Goal: Information Seeking & Learning: Learn about a topic

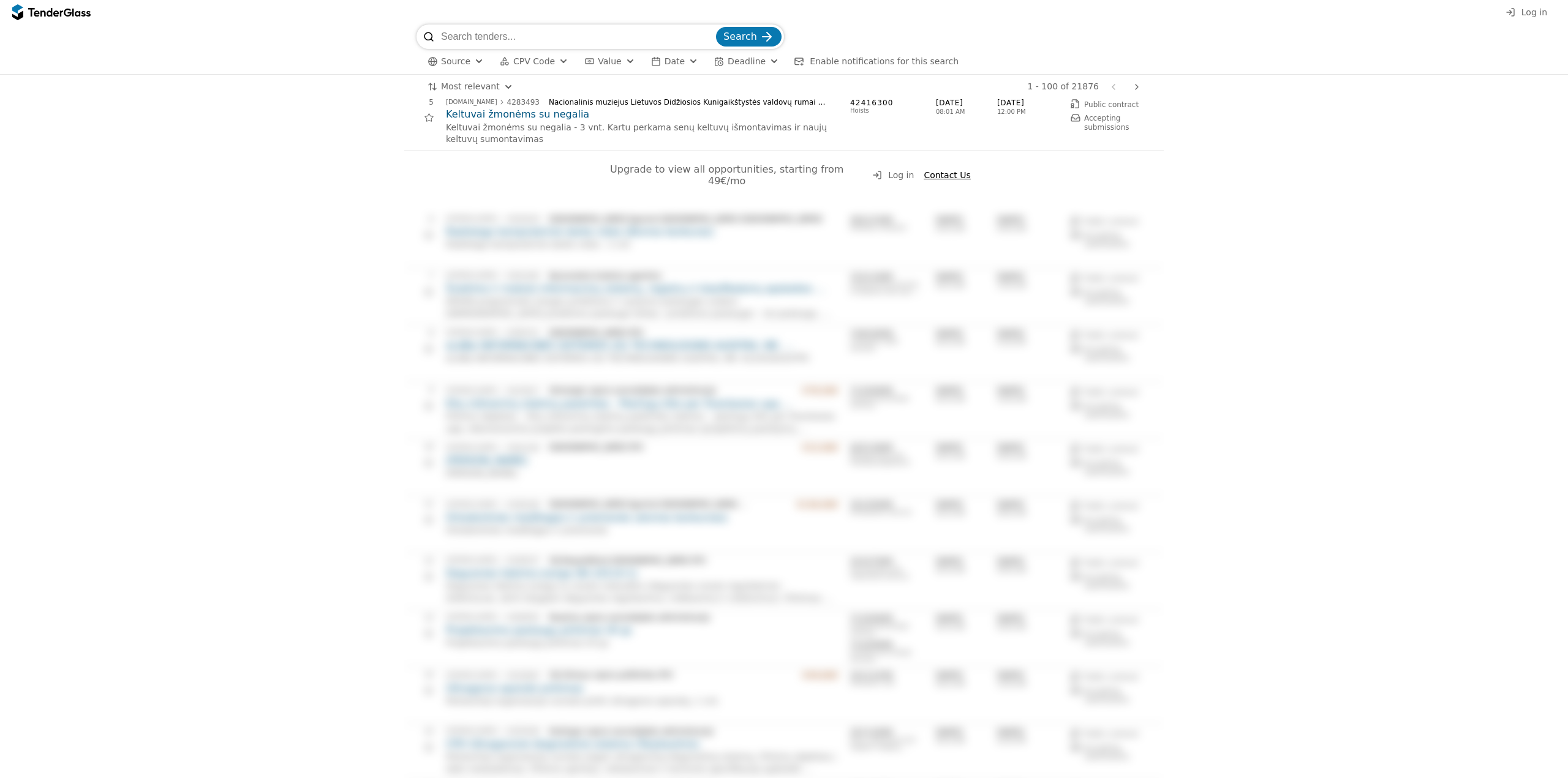
scroll to position [429, 0]
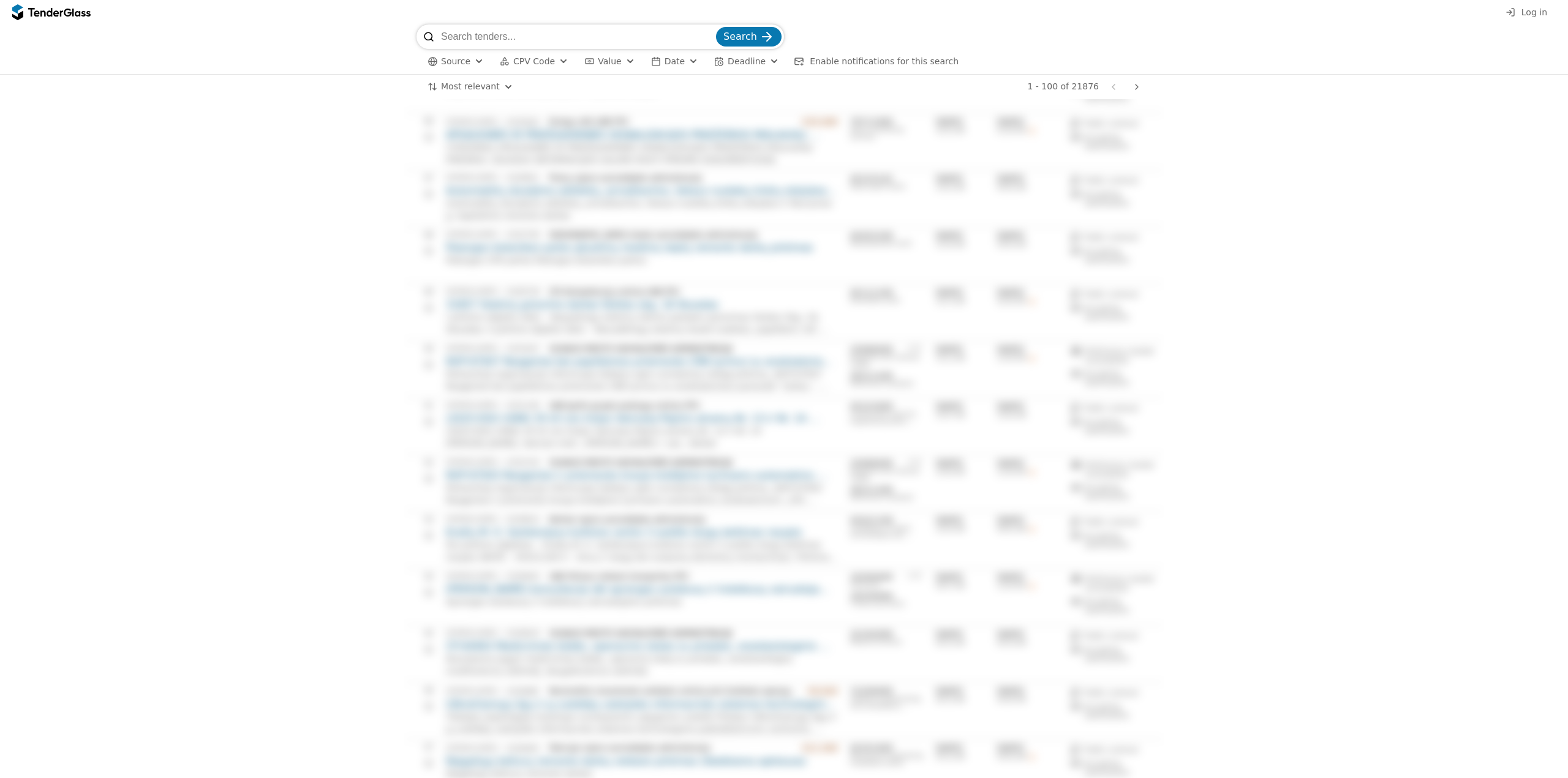
scroll to position [5135, 0]
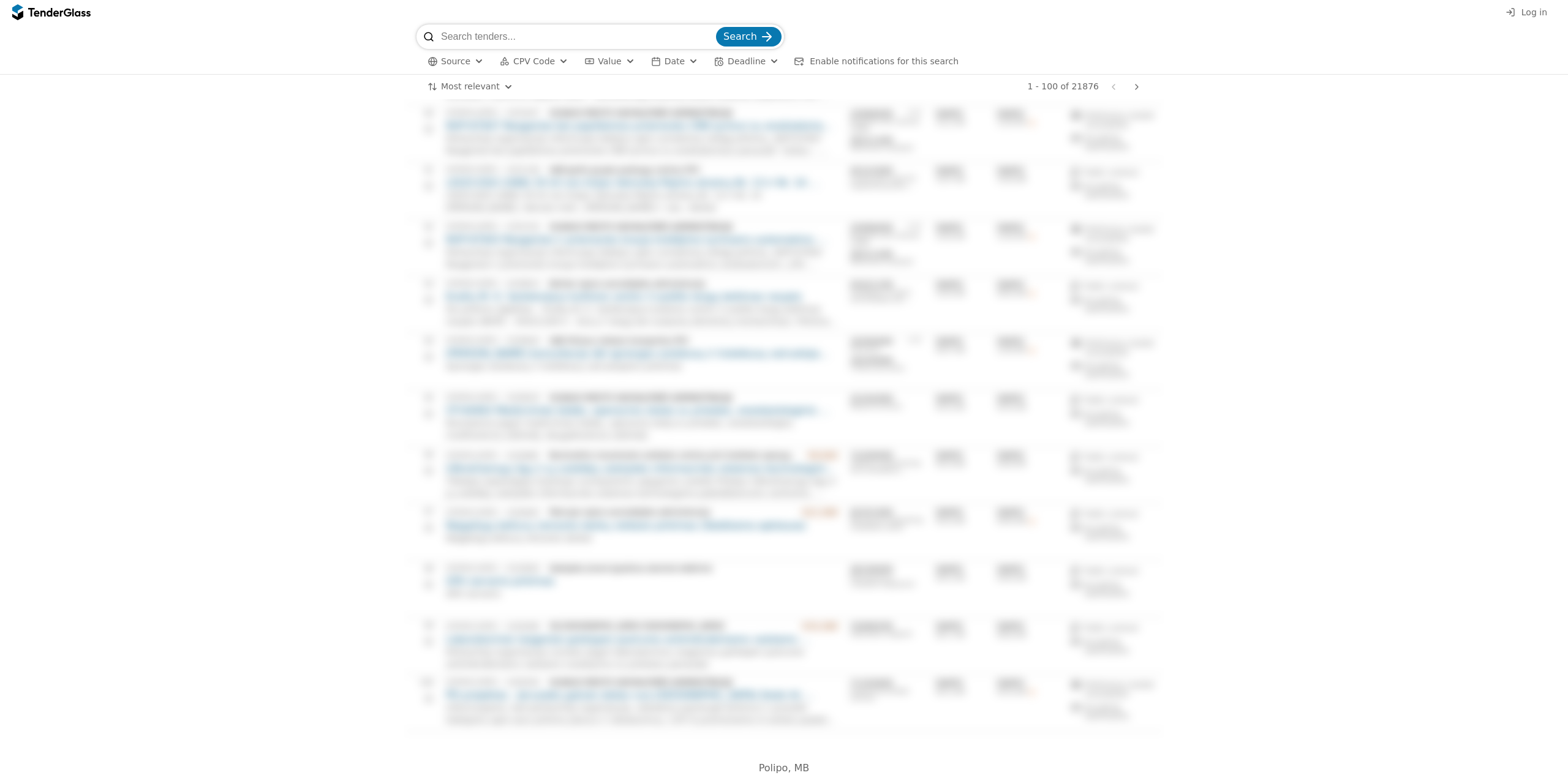
click at [771, 763] on span "Polipo, MB" at bounding box center [784, 768] width 51 height 12
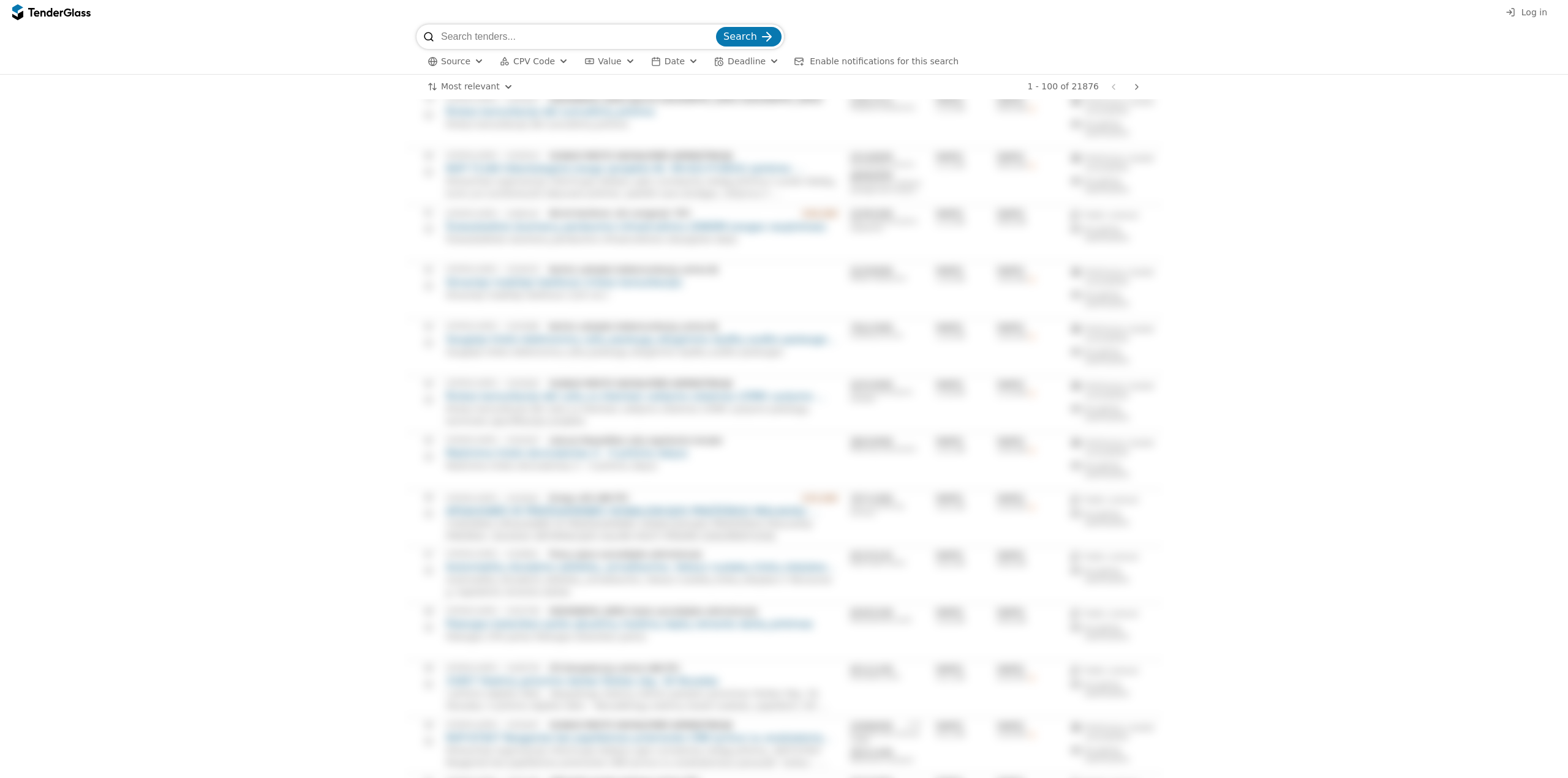
scroll to position [4032, 0]
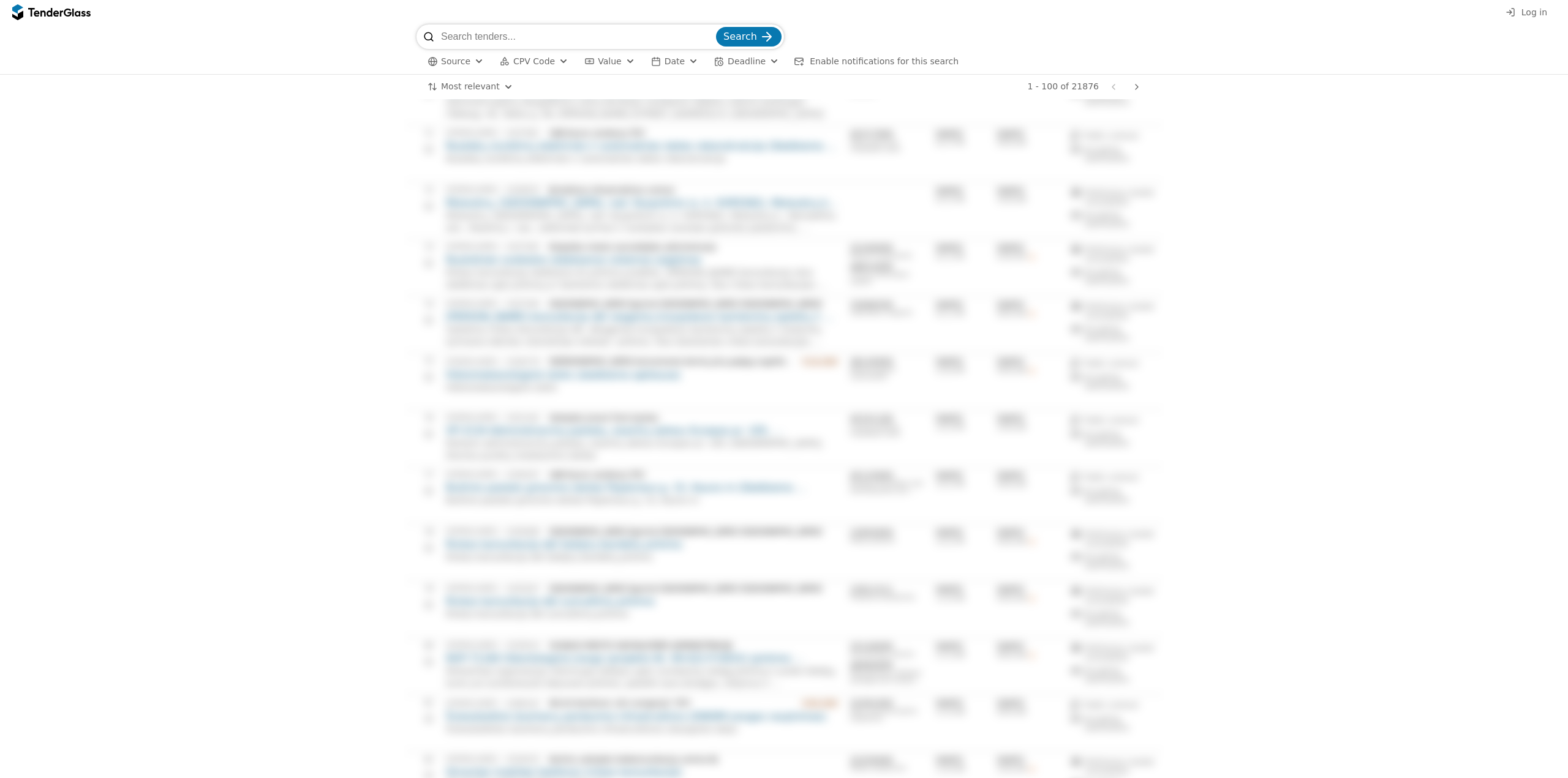
click at [73, 16] on div at bounding box center [51, 13] width 78 height 19
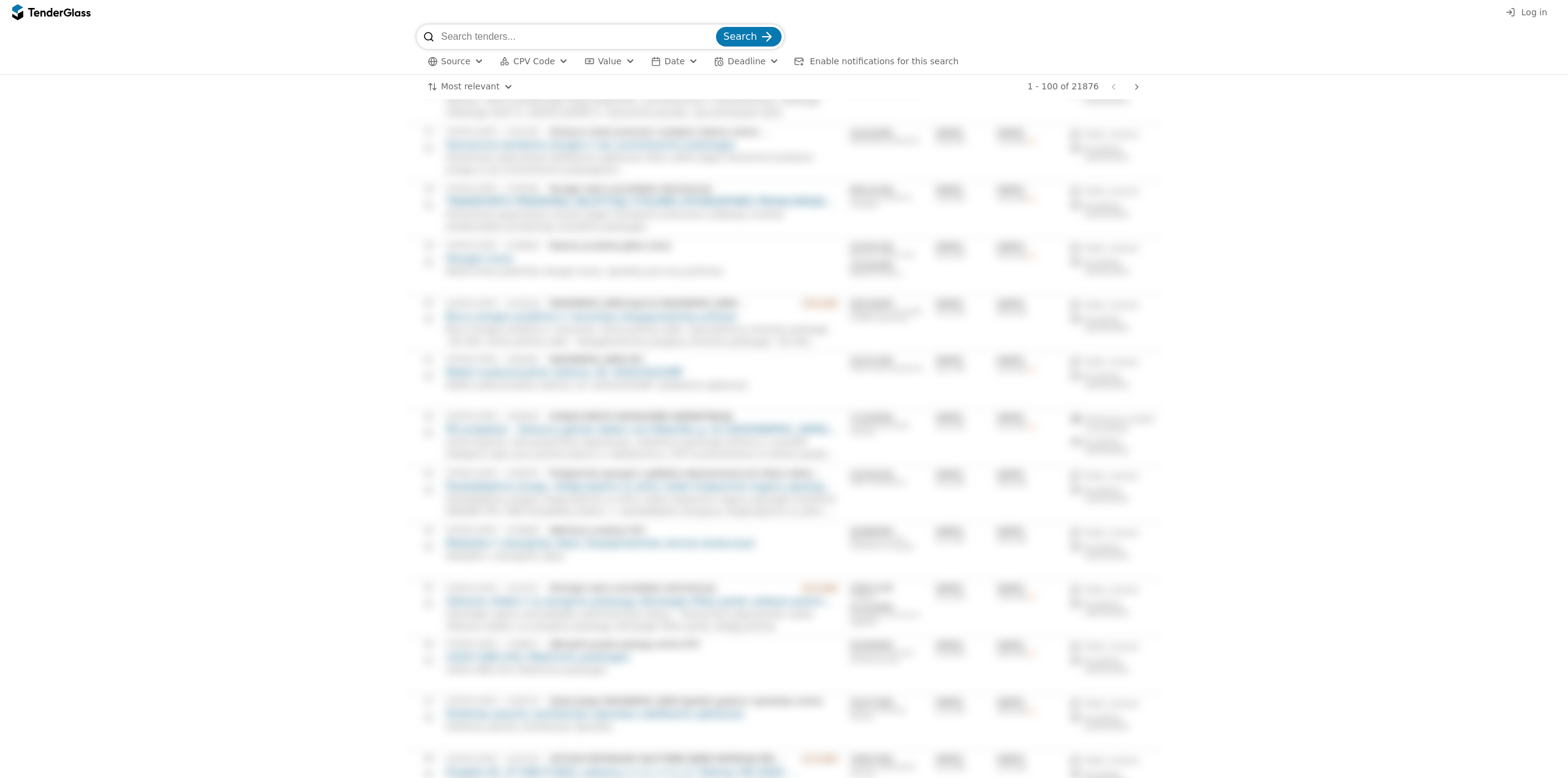
scroll to position [3114, 0]
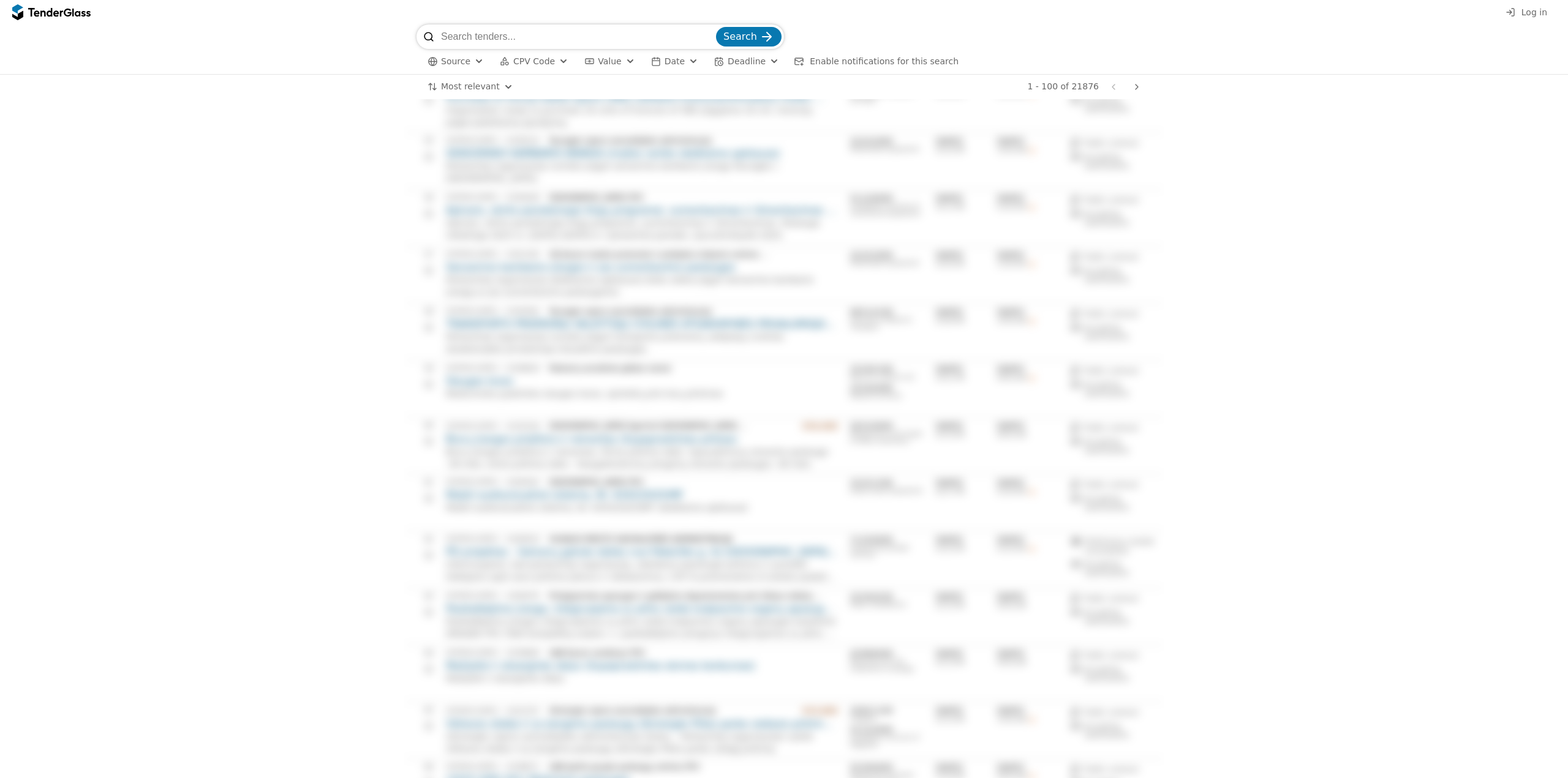
click at [1136, 91] on div at bounding box center [1137, 86] width 29 height 32
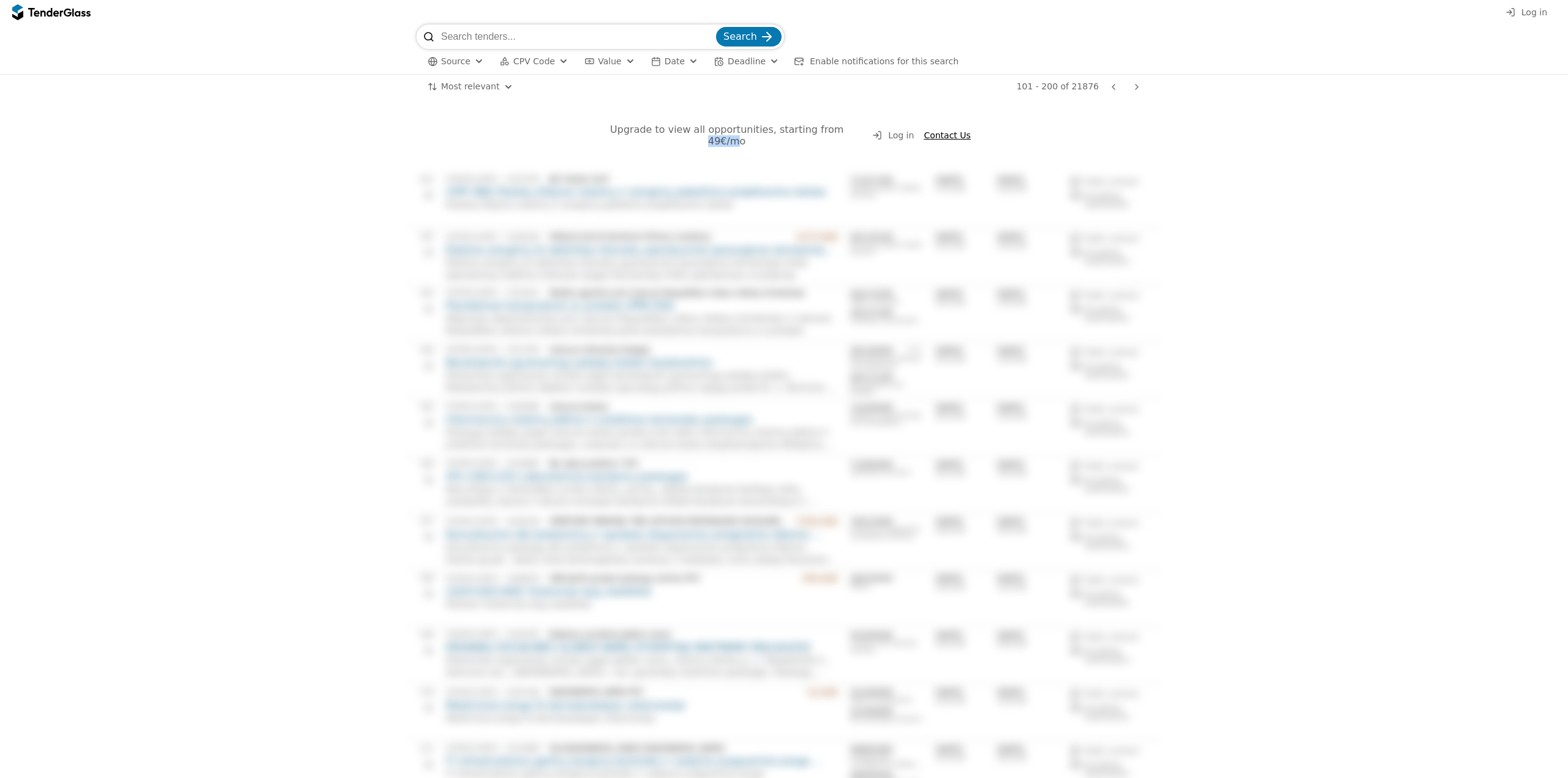
drag, startPoint x: 812, startPoint y: 132, endPoint x: 840, endPoint y: 134, distance: 28.1
click at [840, 134] on span "Upgrade to view all opportunities, starting from 49€/mo" at bounding box center [728, 135] width 237 height 23
drag, startPoint x: 605, startPoint y: 135, endPoint x: 797, endPoint y: 131, distance: 192.0
click at [797, 131] on span "Upgrade to view all opportunities, starting from 49€/mo" at bounding box center [728, 135] width 237 height 23
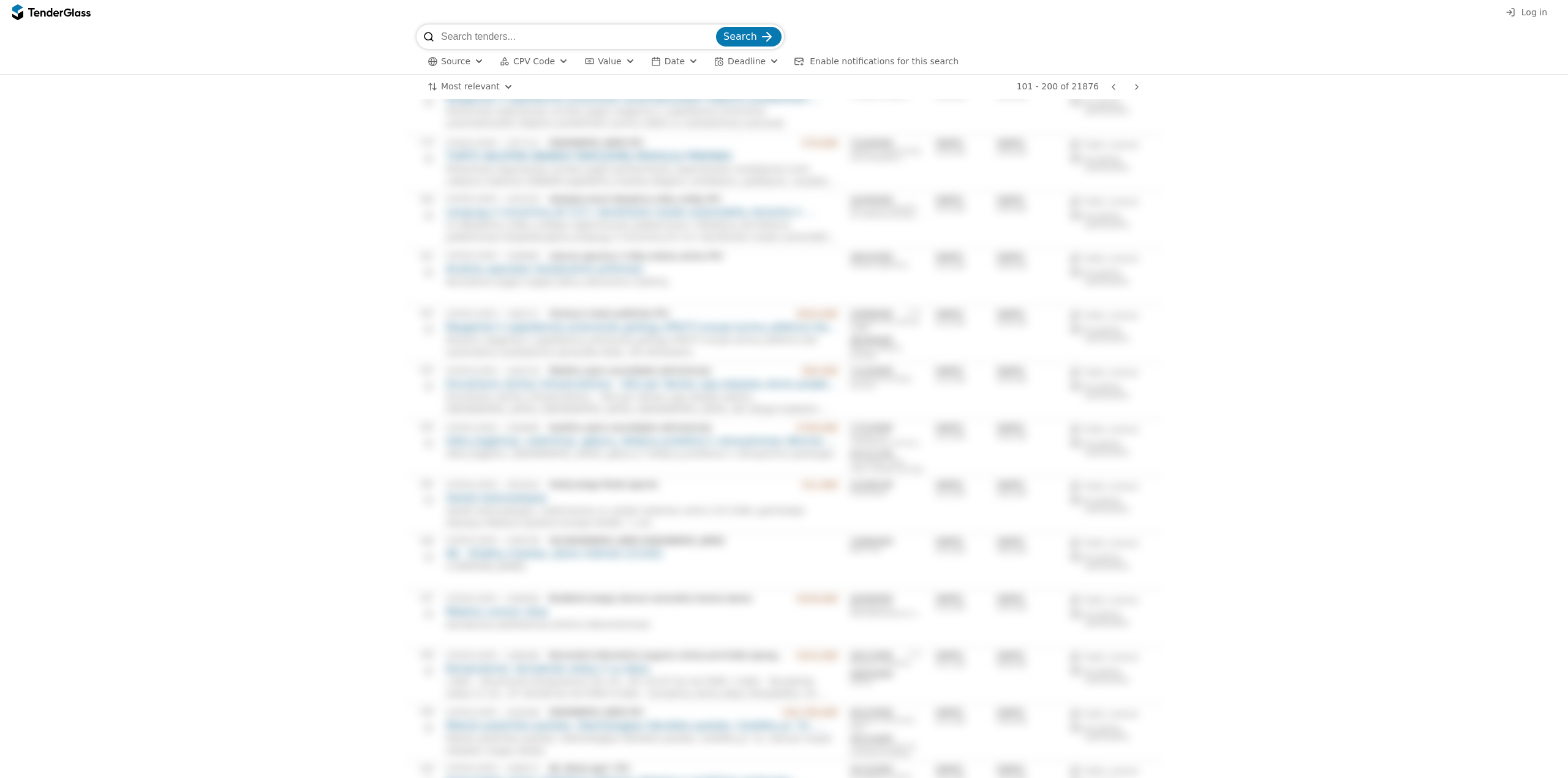
scroll to position [5135, 0]
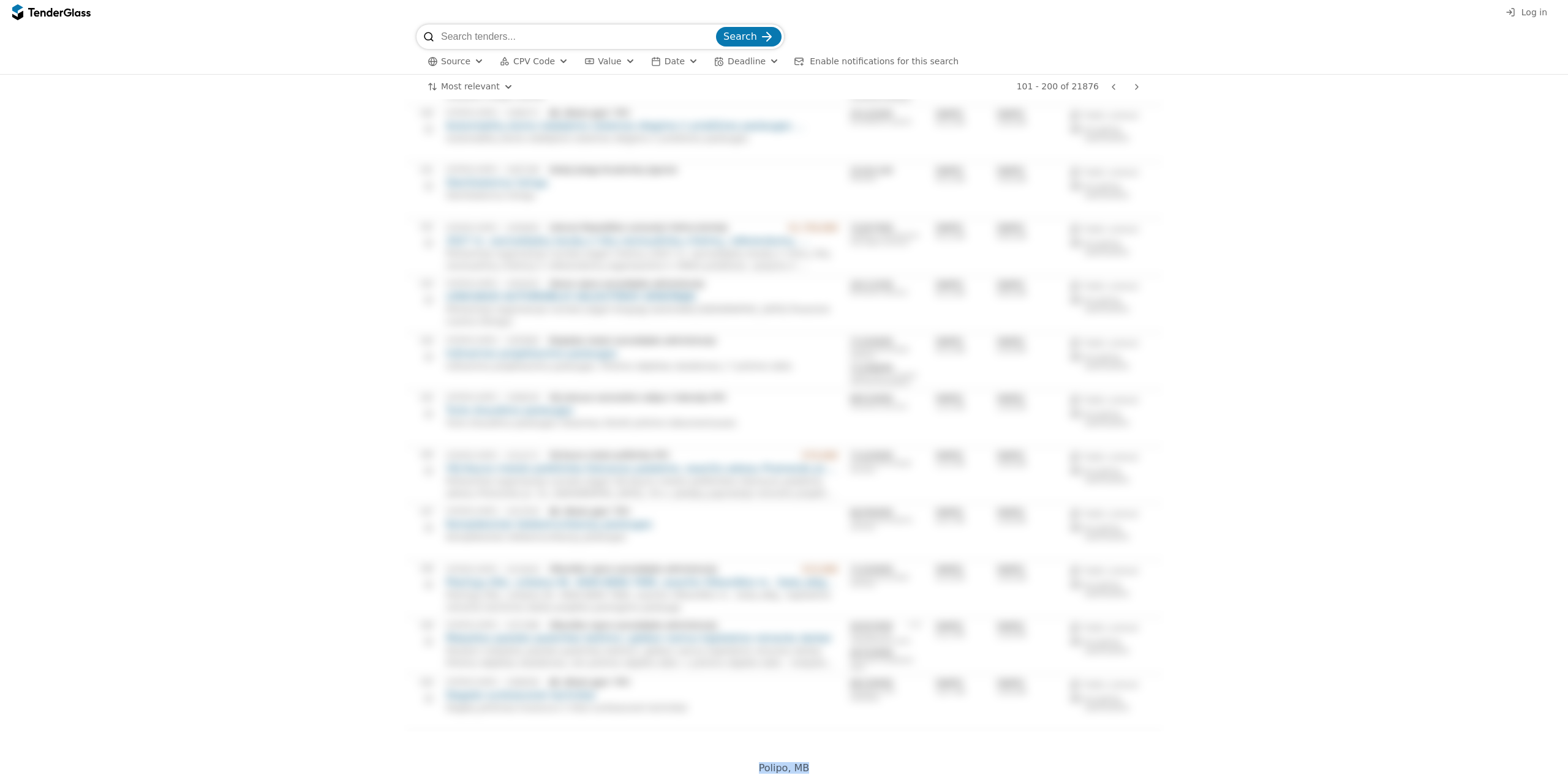
drag, startPoint x: 756, startPoint y: 764, endPoint x: 810, endPoint y: 764, distance: 54.0
click at [810, 764] on div "Polipo, MB" at bounding box center [784, 767] width 588 height 36
copy span "Polipo, MB"
